Goal: Check status: Check status

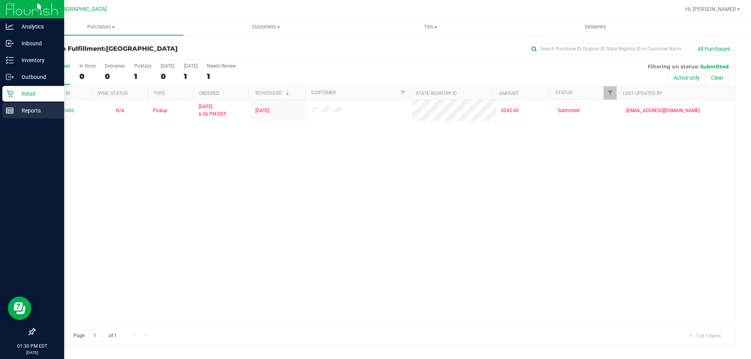
click at [38, 113] on p "Reports" at bounding box center [37, 110] width 47 height 9
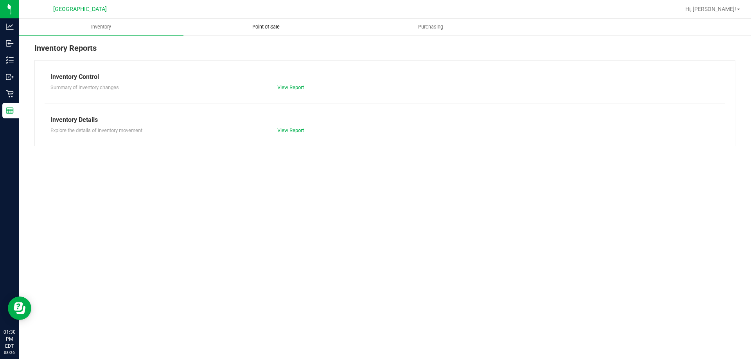
click at [270, 25] on span "Point of Sale" at bounding box center [266, 26] width 48 height 7
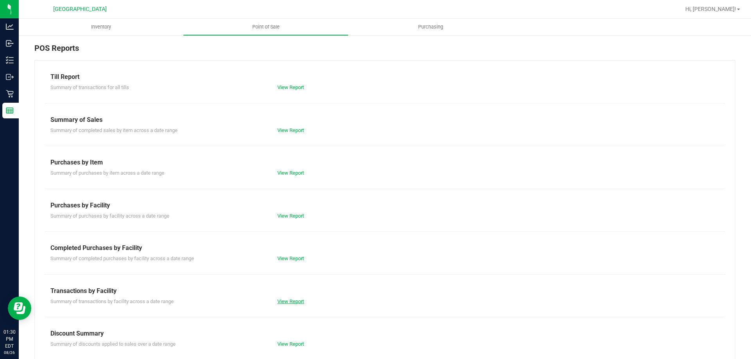
click at [290, 302] on link "View Report" at bounding box center [290, 302] width 27 height 6
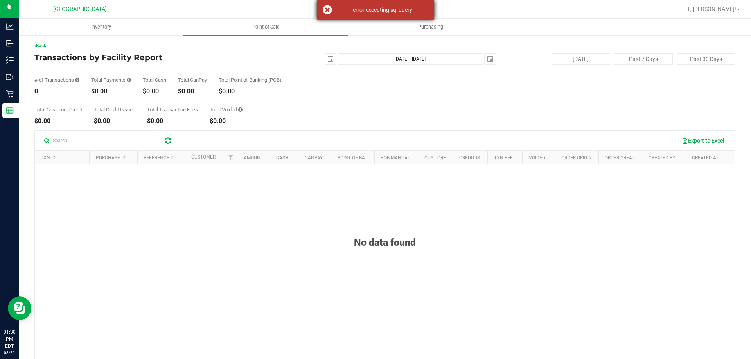
click at [329, 7] on div "error executing sql query" at bounding box center [375, 10] width 117 height 20
